Goal: Task Accomplishment & Management: Use online tool/utility

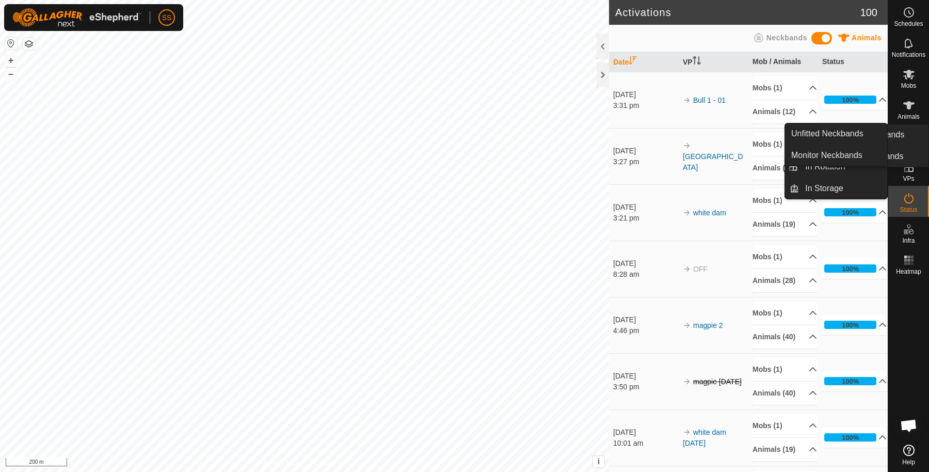
click at [909, 162] on icon at bounding box center [909, 167] width 12 height 12
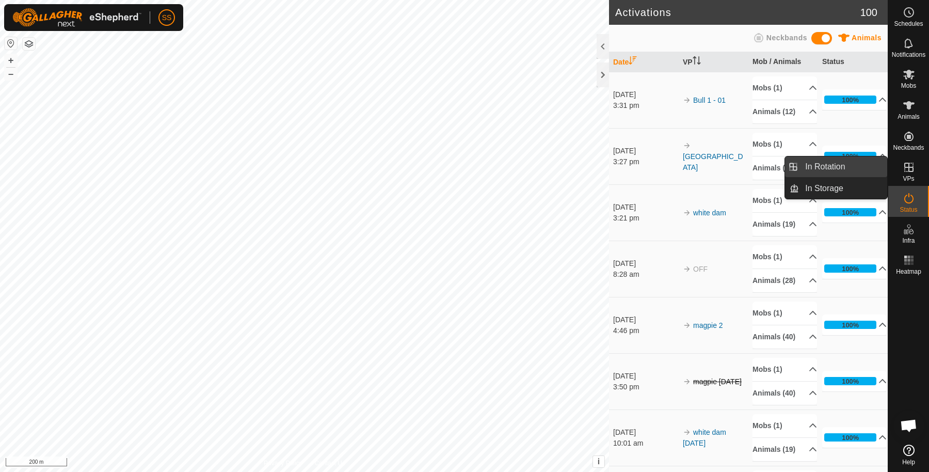
click at [869, 162] on link "In Rotation" at bounding box center [843, 166] width 88 height 21
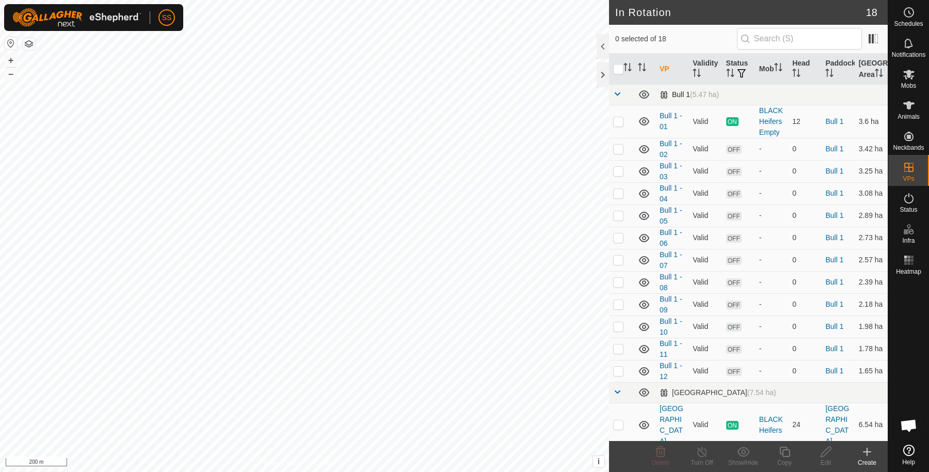
click at [616, 98] on span at bounding box center [617, 94] width 8 height 8
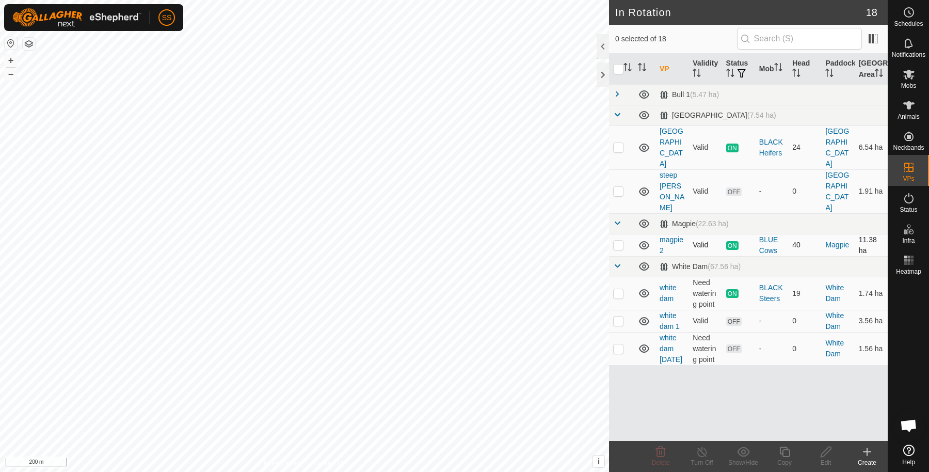
click at [617, 240] on p-checkbox at bounding box center [618, 244] width 10 height 8
checkbox input "false"
click at [620, 289] on p-checkbox at bounding box center [618, 293] width 10 height 8
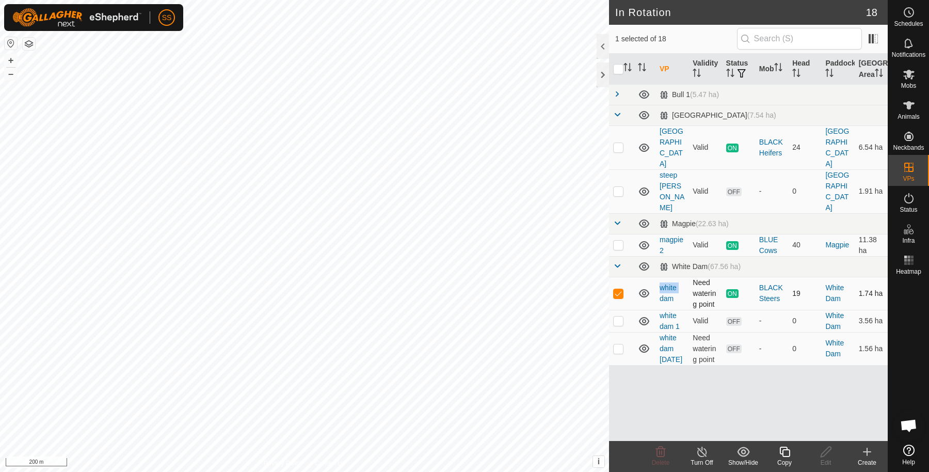
checkbox input "false"
click at [617, 146] on p-checkbox at bounding box center [618, 147] width 10 height 8
checkbox input "true"
click at [783, 454] on icon at bounding box center [784, 451] width 13 height 12
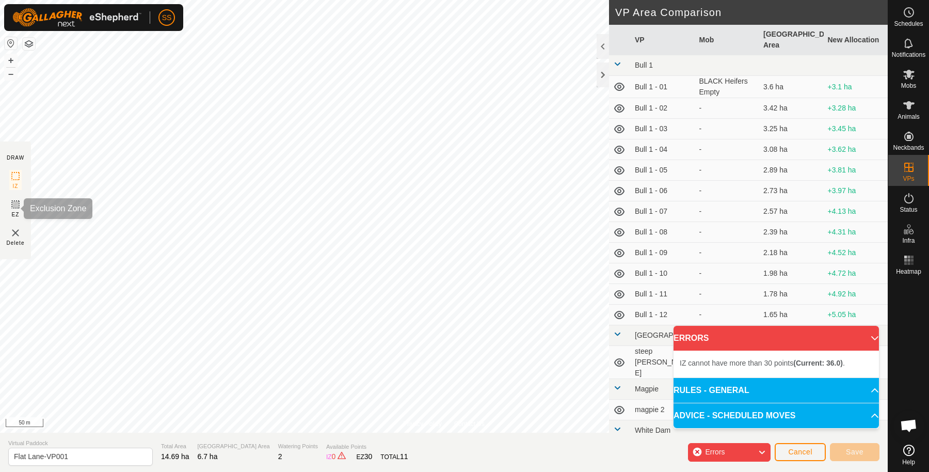
click at [12, 208] on rect at bounding box center [15, 204] width 8 height 8
click at [17, 172] on rect at bounding box center [15, 176] width 8 height 8
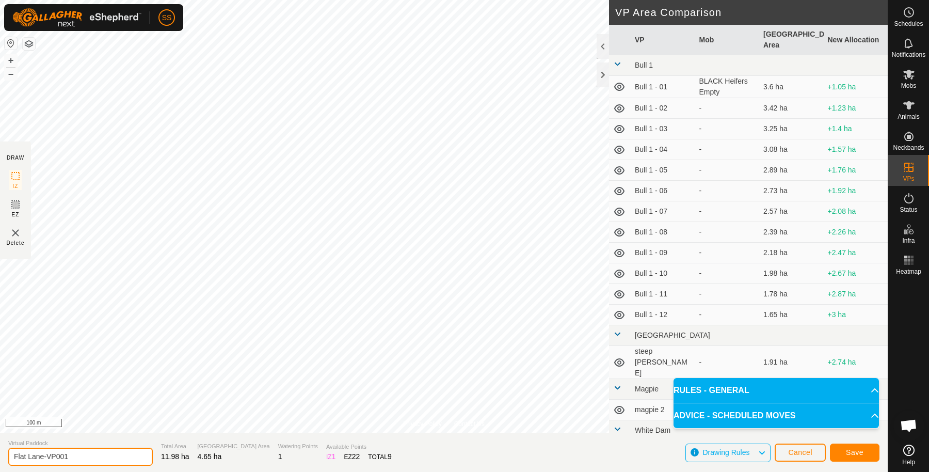
click at [130, 461] on input "Flat Lane-VP001" at bounding box center [80, 456] width 144 height 18
type input "Flat Lane- Rocky Ruin"
click at [848, 445] on button "Save" at bounding box center [855, 452] width 50 height 18
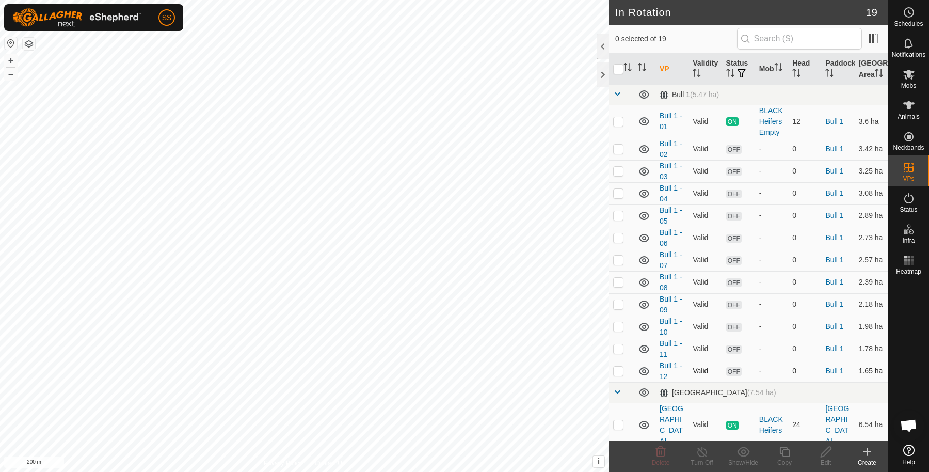
scroll to position [172, 0]
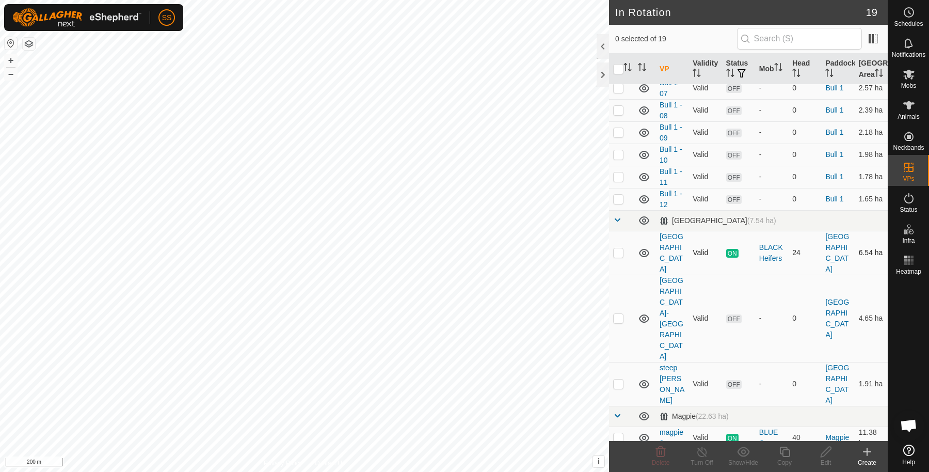
click at [615, 270] on td at bounding box center [621, 253] width 25 height 44
click at [615, 256] on p-checkbox at bounding box center [618, 252] width 10 height 8
checkbox input "false"
click at [617, 362] on td at bounding box center [621, 384] width 25 height 44
click at [622, 379] on p-checkbox at bounding box center [618, 383] width 10 height 8
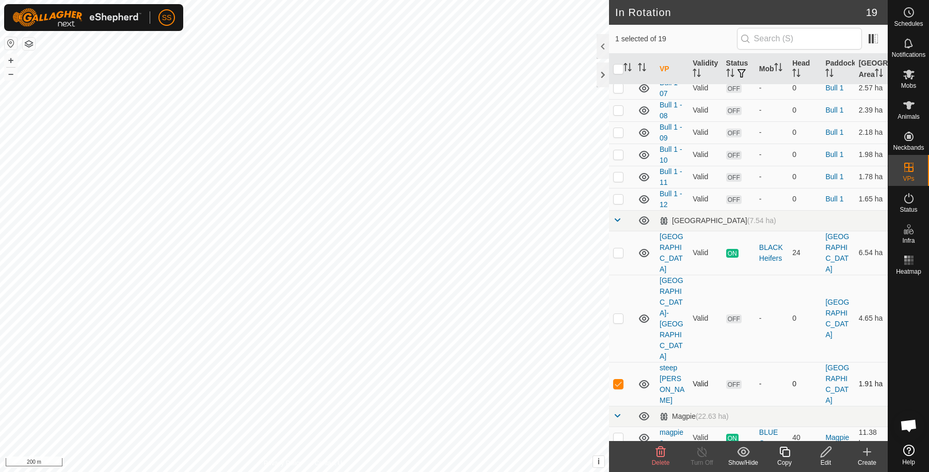
checkbox input "false"
click at [623, 314] on p-checkbox at bounding box center [618, 318] width 10 height 8
click at [620, 314] on p-checkbox at bounding box center [618, 318] width 10 height 8
checkbox input "false"
